Goal: Information Seeking & Learning: Learn about a topic

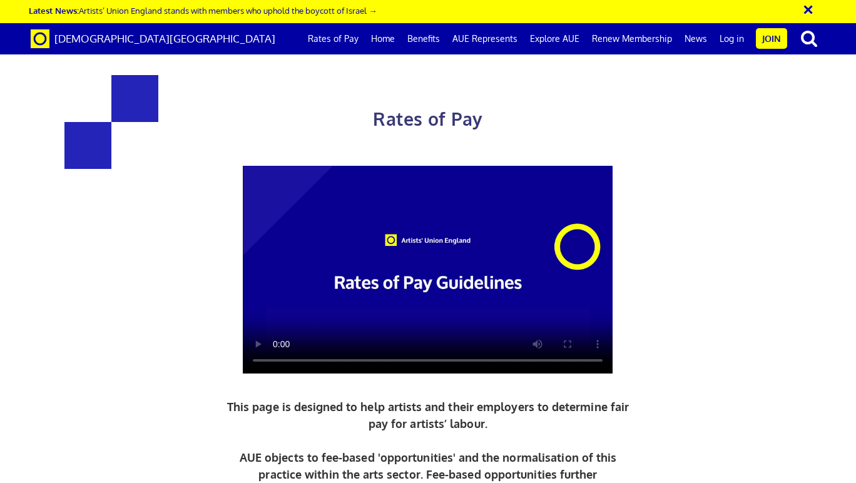
scroll to position [342, 0]
drag, startPoint x: 477, startPoint y: 136, endPoint x: 505, endPoint y: 166, distance: 41.2
click at [505, 167] on div "Rates of Pay This page is designed to help artists and their employers to deter…" at bounding box center [427, 336] width 583 height 572
click at [553, 399] on p "This page is designed to help artists and their employers to determine fair pay…" at bounding box center [428, 449] width 409 height 101
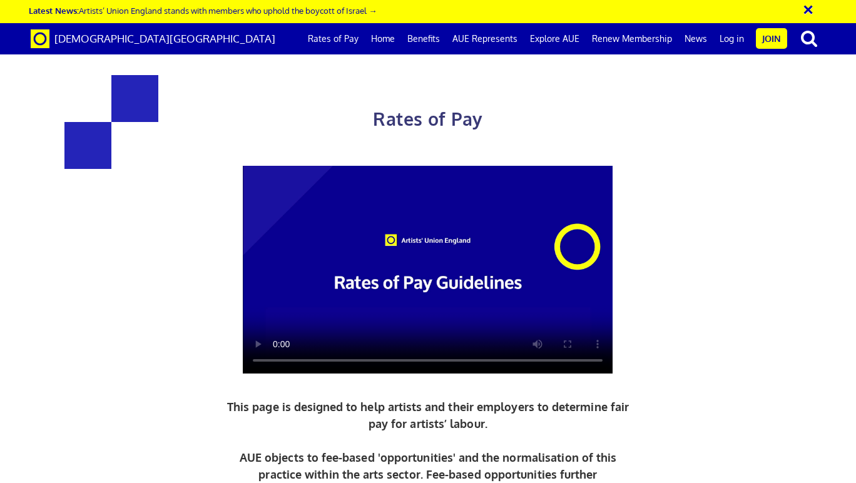
scroll to position [724, 0]
drag, startPoint x: 337, startPoint y: 445, endPoint x: 337, endPoint y: 462, distance: 16.3
drag, startPoint x: 515, startPoint y: 306, endPoint x: 536, endPoint y: 330, distance: 32.4
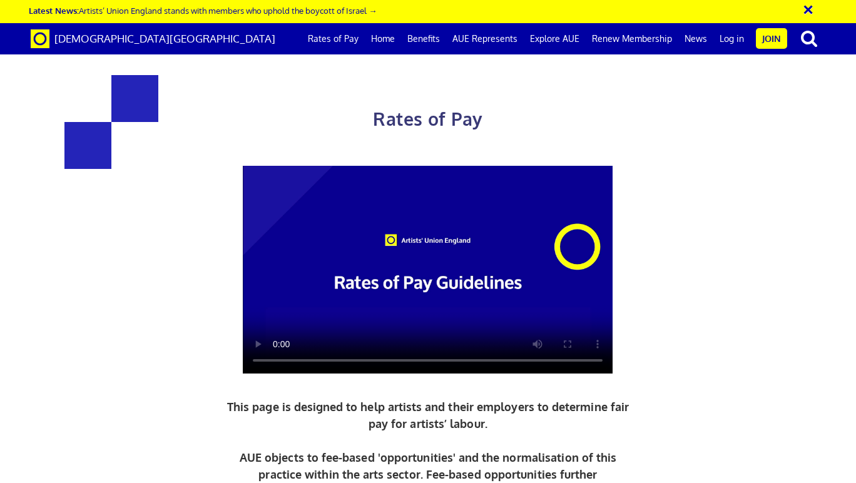
drag, startPoint x: 678, startPoint y: 247, endPoint x: 689, endPoint y: 281, distance: 36.2
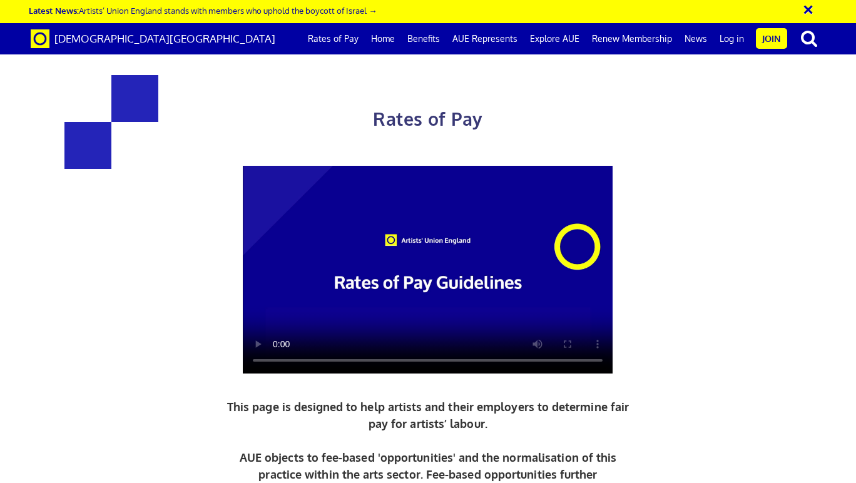
drag, startPoint x: 650, startPoint y: 260, endPoint x: 659, endPoint y: 325, distance: 66.4
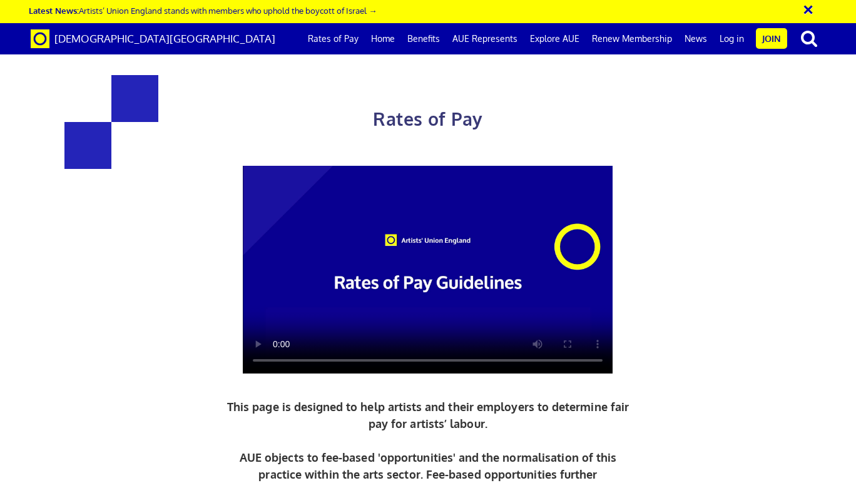
drag, startPoint x: 681, startPoint y: 272, endPoint x: 689, endPoint y: 309, distance: 37.7
drag, startPoint x: 627, startPoint y: 345, endPoint x: 628, endPoint y: 377, distance: 31.9
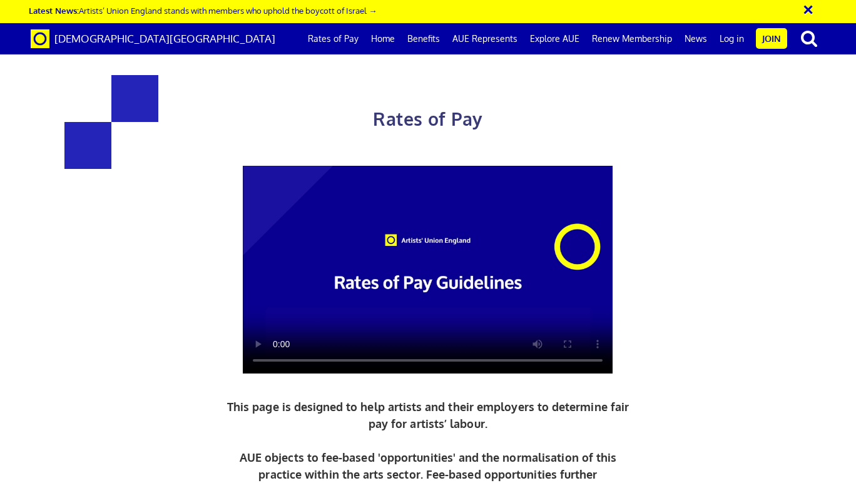
drag, startPoint x: 300, startPoint y: 355, endPoint x: 300, endPoint y: 385, distance: 30.0
